Goal: Information Seeking & Learning: Learn about a topic

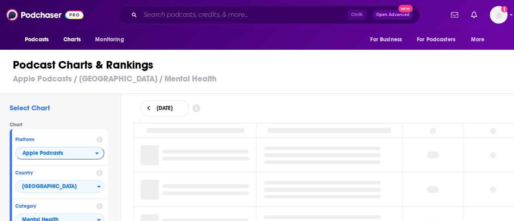
click at [178, 14] on input "Search podcasts, credits, & more..." at bounding box center [243, 14] width 207 height 13
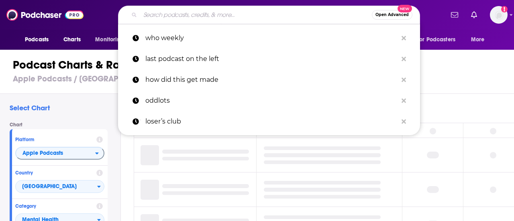
paste input "Shaken Not Burned"
type input "Shaken Not Burned"
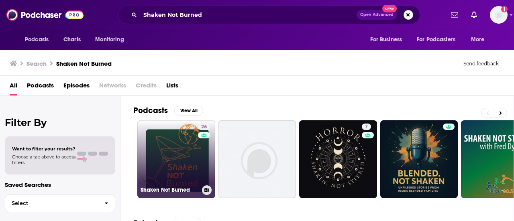
click at [182, 144] on link "26 Shaken Not Burned" at bounding box center [176, 160] width 78 height 78
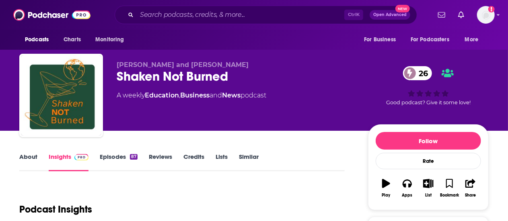
click at [121, 158] on link "Episodes 87" at bounding box center [119, 162] width 38 height 18
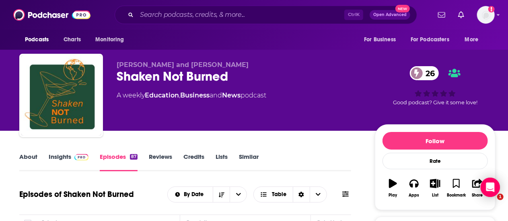
click at [62, 160] on link "Insights" at bounding box center [69, 162] width 40 height 18
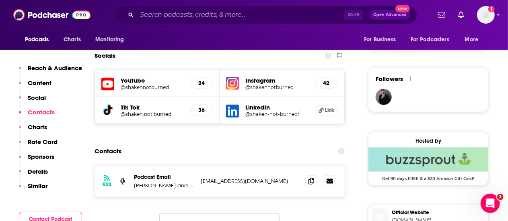
scroll to position [563, 0]
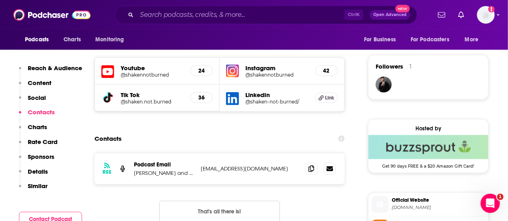
click at [326, 70] on h5 "42" at bounding box center [326, 71] width 9 height 7
click at [229, 70] on img at bounding box center [232, 71] width 13 height 13
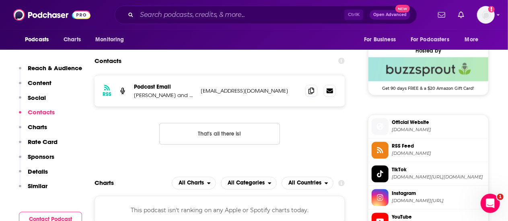
scroll to position [643, 0]
